Goal: Check status: Check status

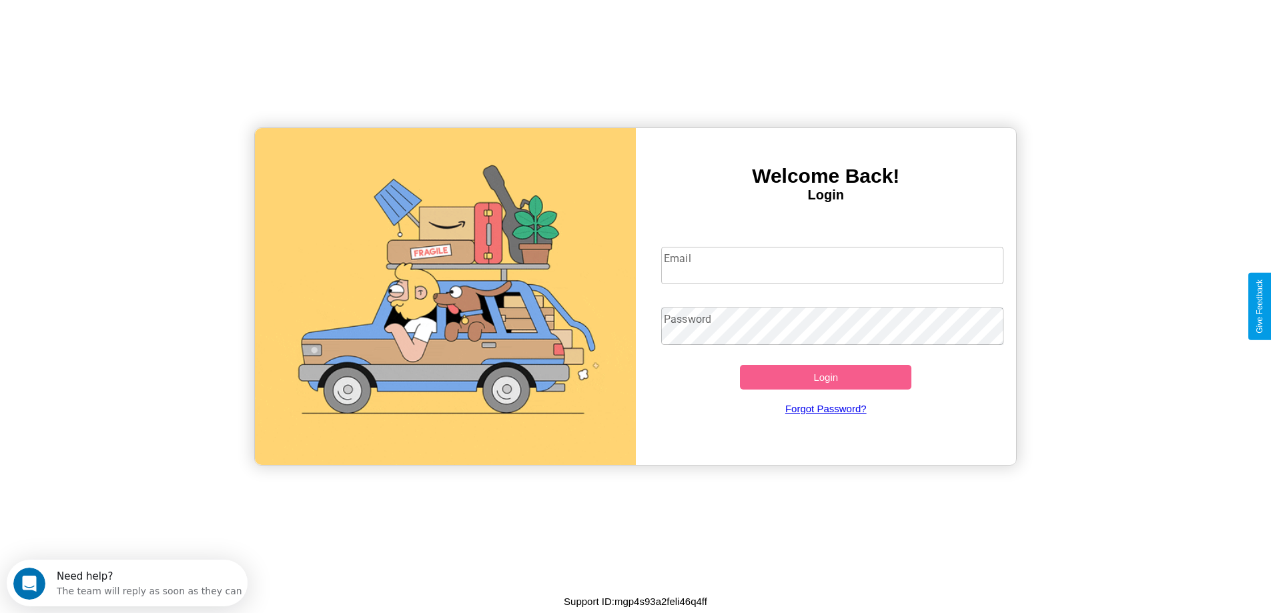
click at [832, 265] on input "Email" at bounding box center [832, 265] width 342 height 37
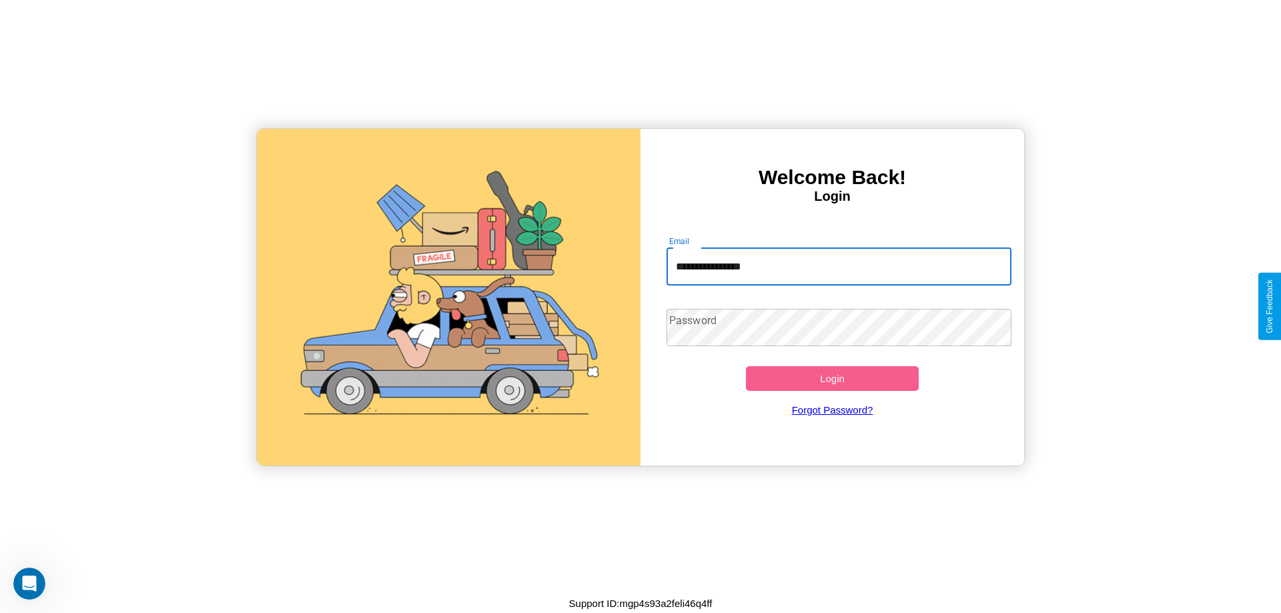
type input "**********"
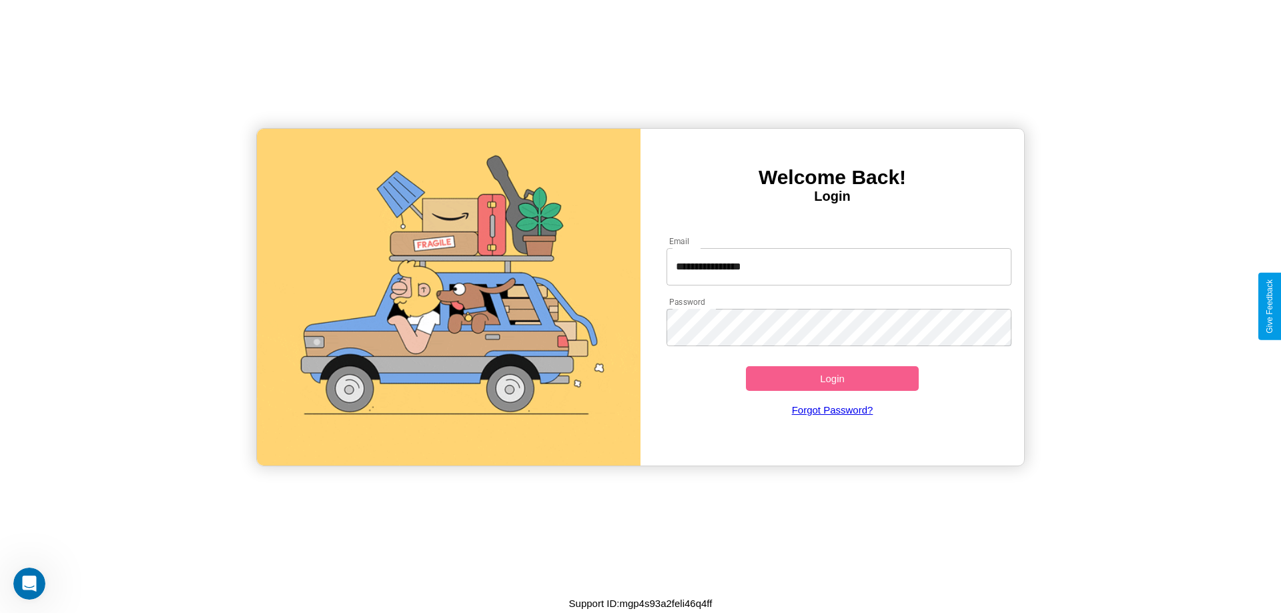
click at [832, 378] on button "Login" at bounding box center [832, 378] width 173 height 25
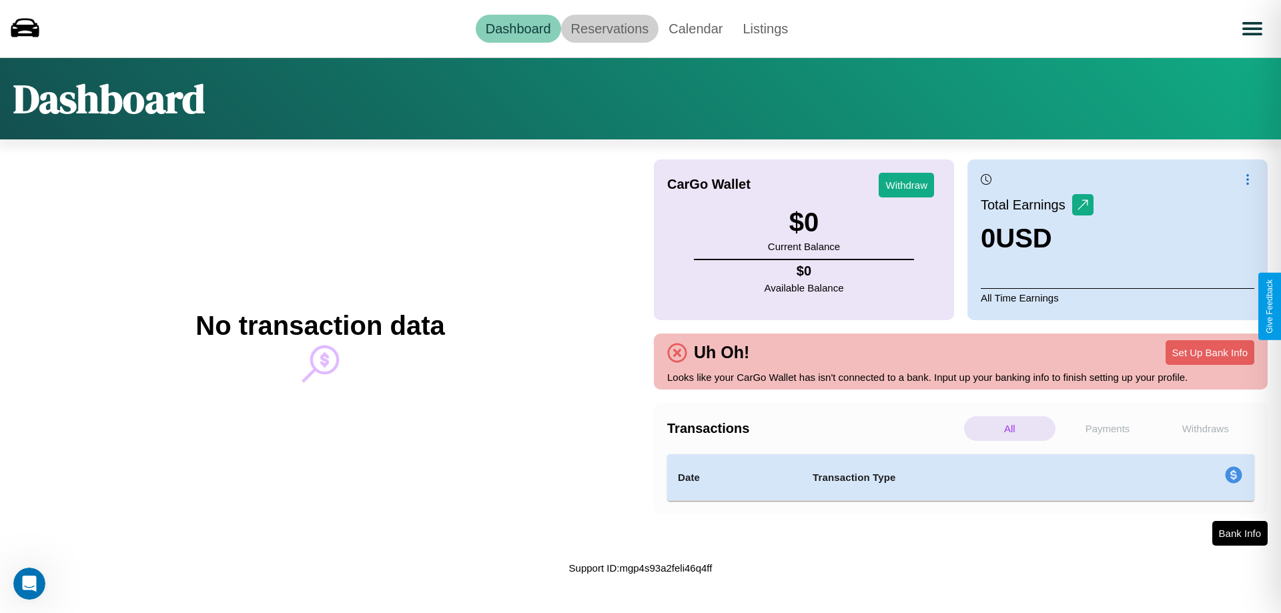
click at [609, 28] on link "Reservations" at bounding box center [610, 29] width 98 height 28
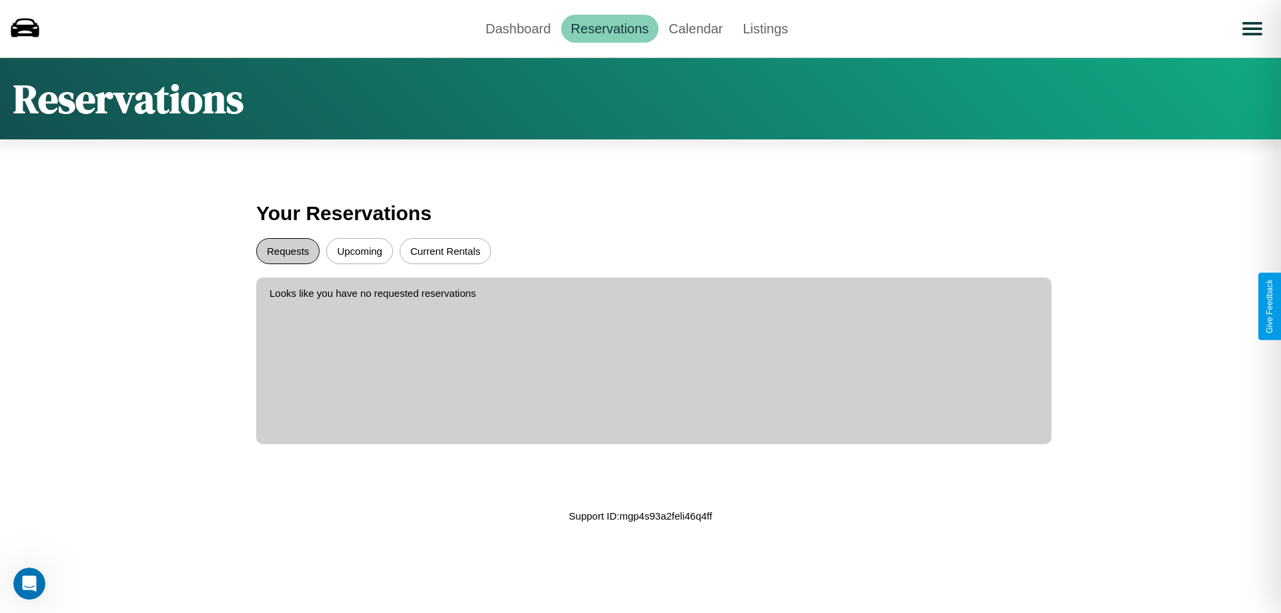
click at [287, 251] on button "Requests" at bounding box center [287, 251] width 63 height 26
click at [360, 251] on button "Upcoming" at bounding box center [359, 251] width 67 height 26
click at [695, 28] on link "Calendar" at bounding box center [695, 29] width 74 height 28
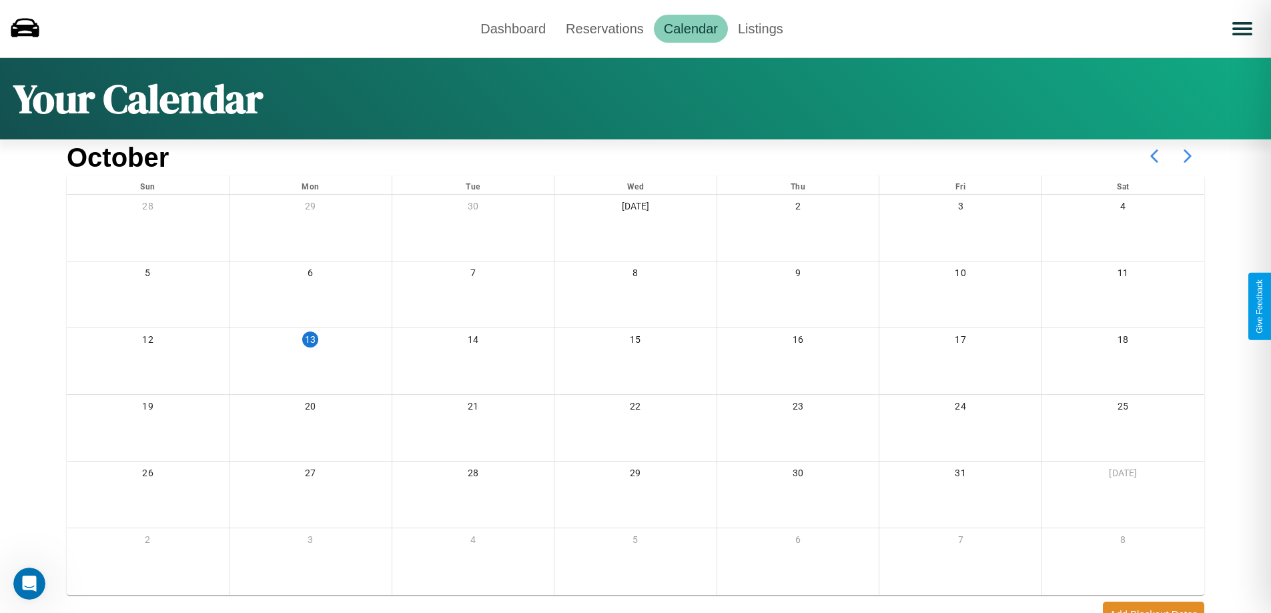
click at [1187, 156] on icon at bounding box center [1187, 155] width 33 height 33
